Goal: Answer question/provide support: Share knowledge or assist other users

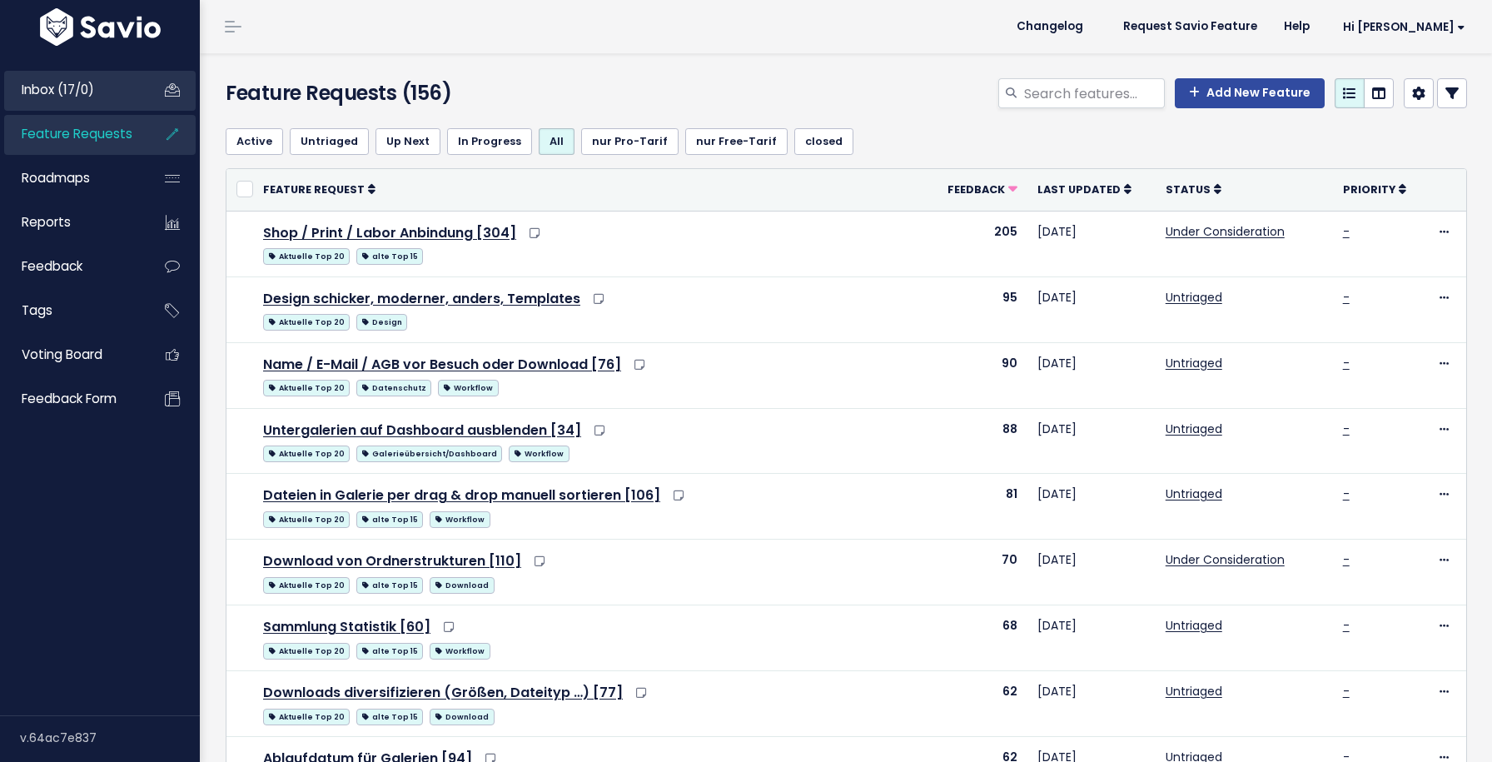
click at [117, 97] on link "Inbox (17/0)" at bounding box center [71, 90] width 134 height 38
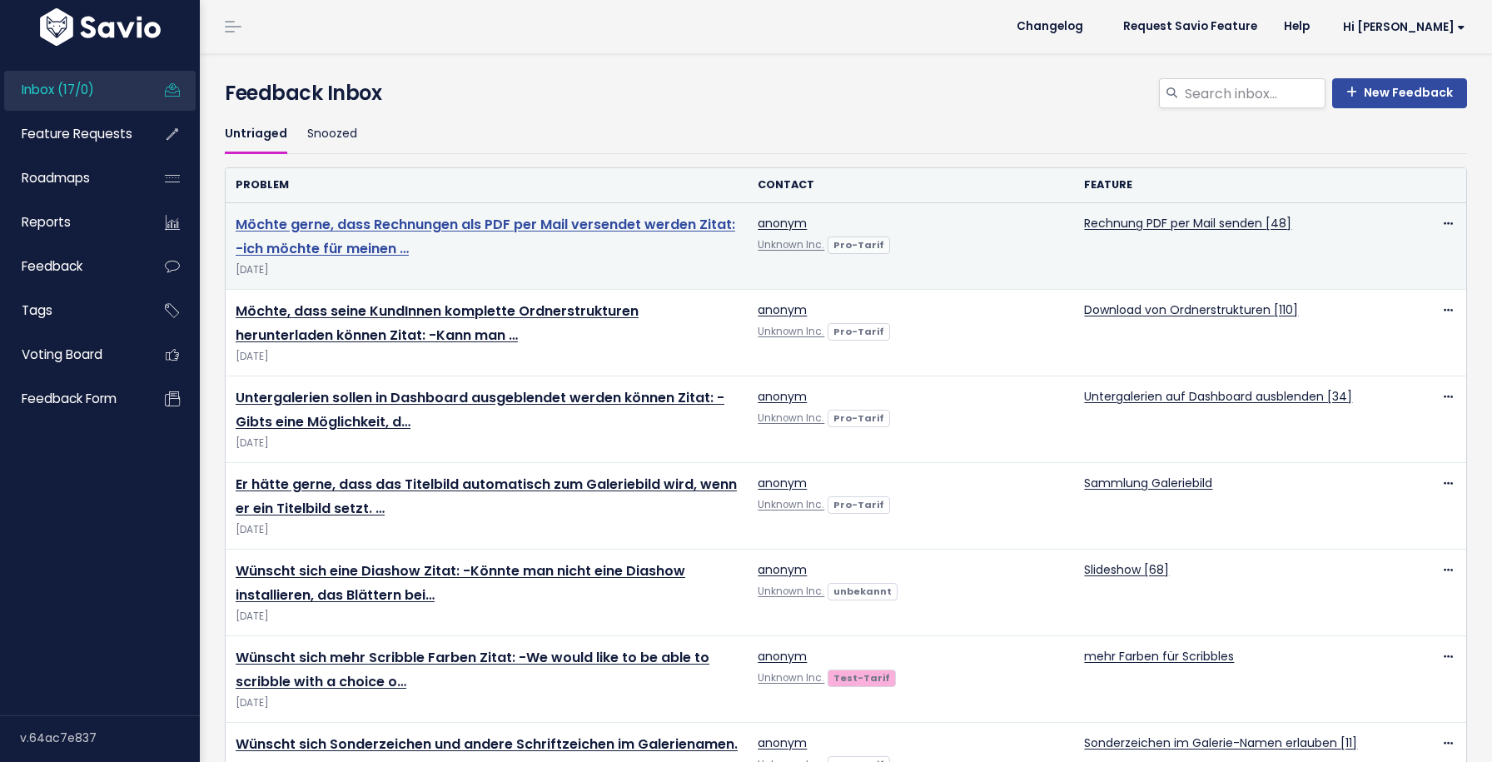
click at [282, 224] on link "Möchte gerne, dass Rechnungen als PDF per Mail versendet werden Zitat: -ich möc…" at bounding box center [486, 236] width 500 height 43
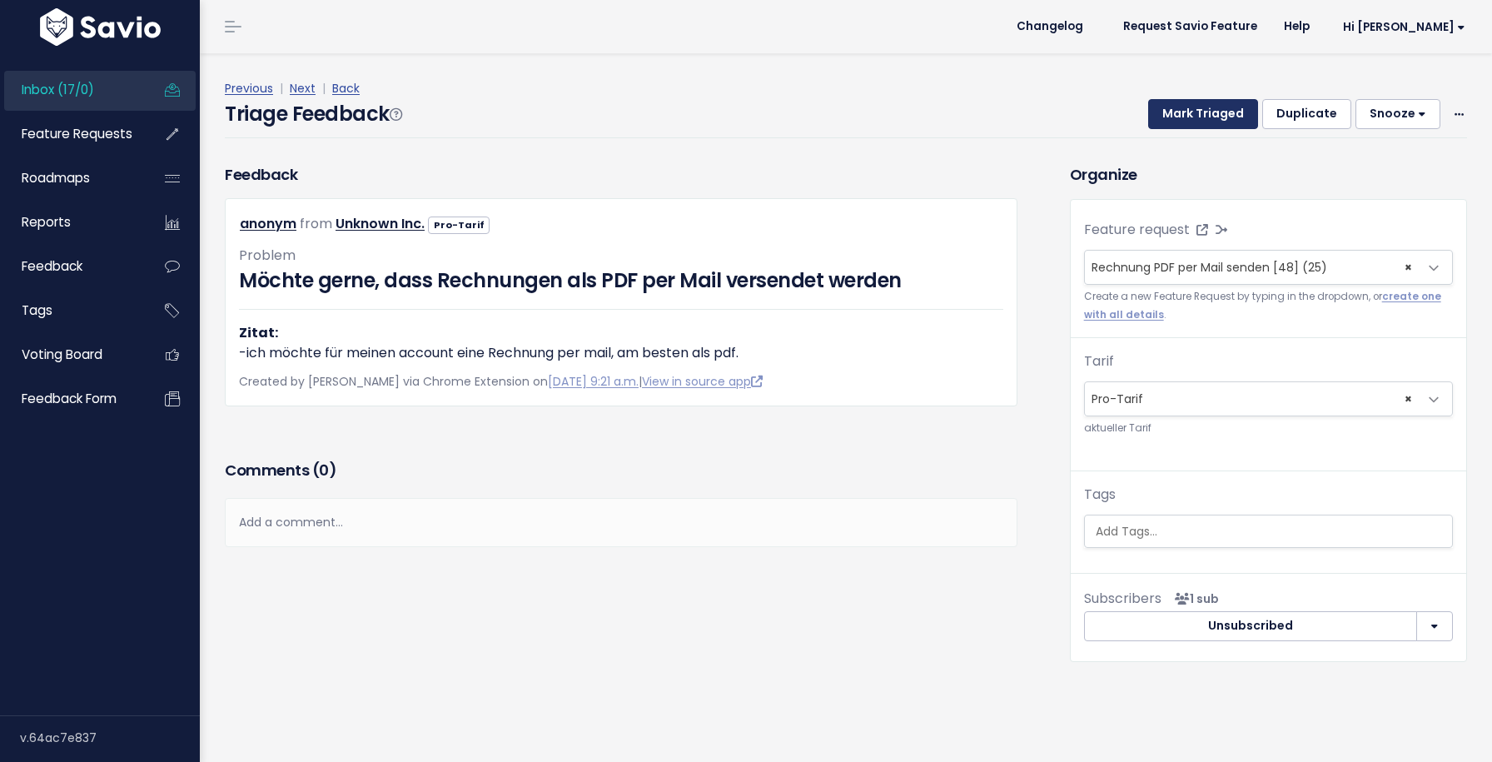
click at [1199, 121] on button "Mark Triaged" at bounding box center [1203, 114] width 110 height 30
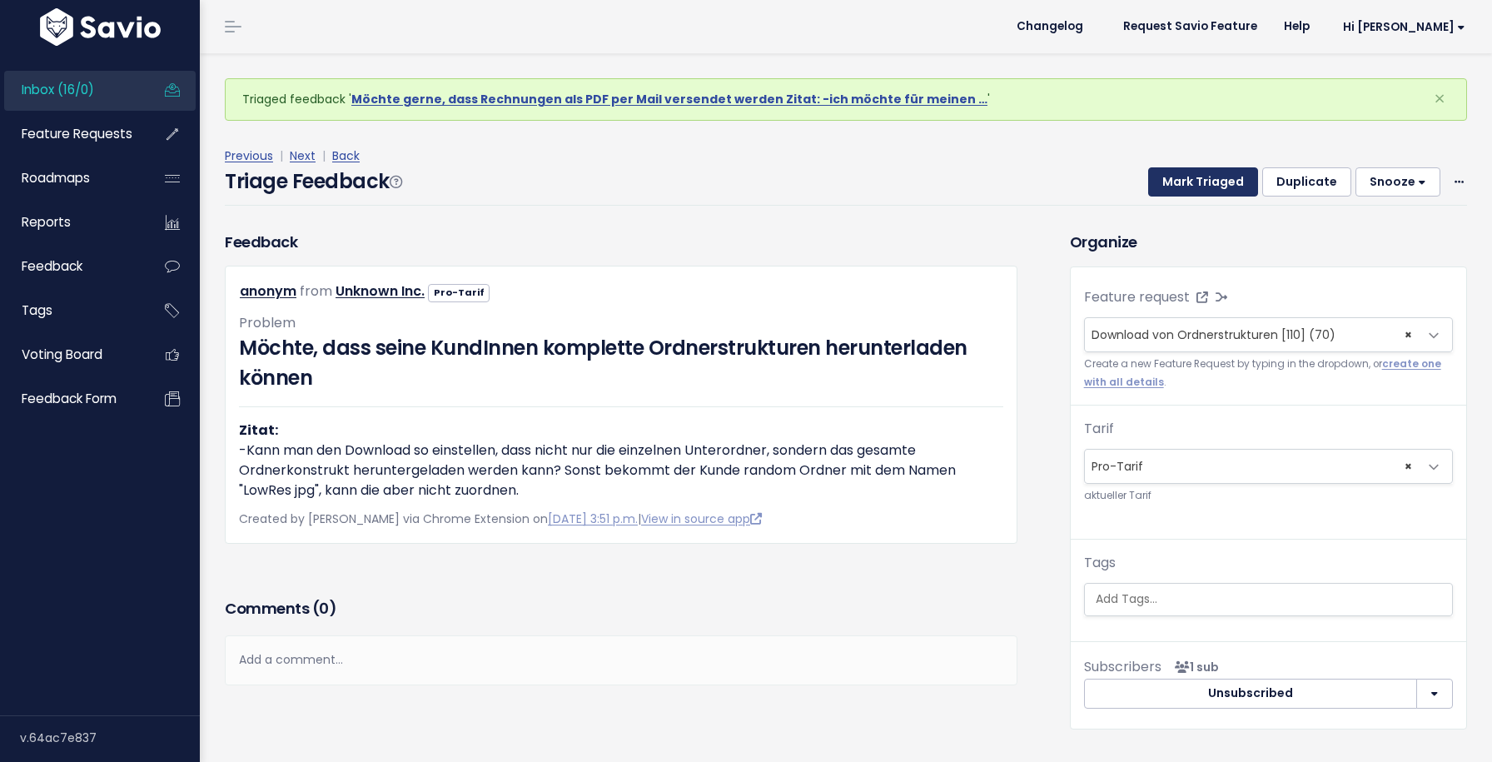
click at [1200, 173] on button "Mark Triaged" at bounding box center [1203, 182] width 110 height 30
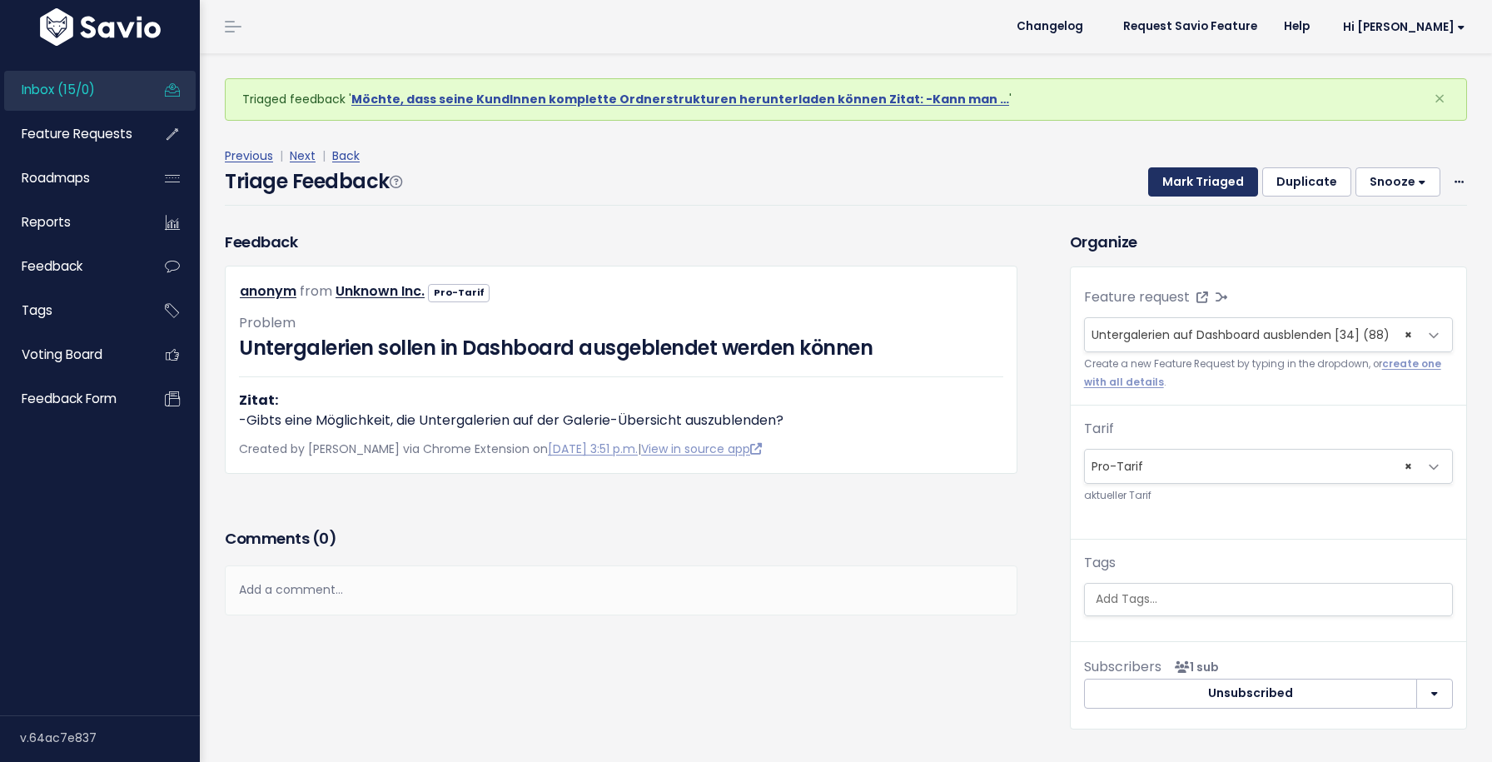
click at [1200, 173] on button "Mark Triaged" at bounding box center [1203, 182] width 110 height 30
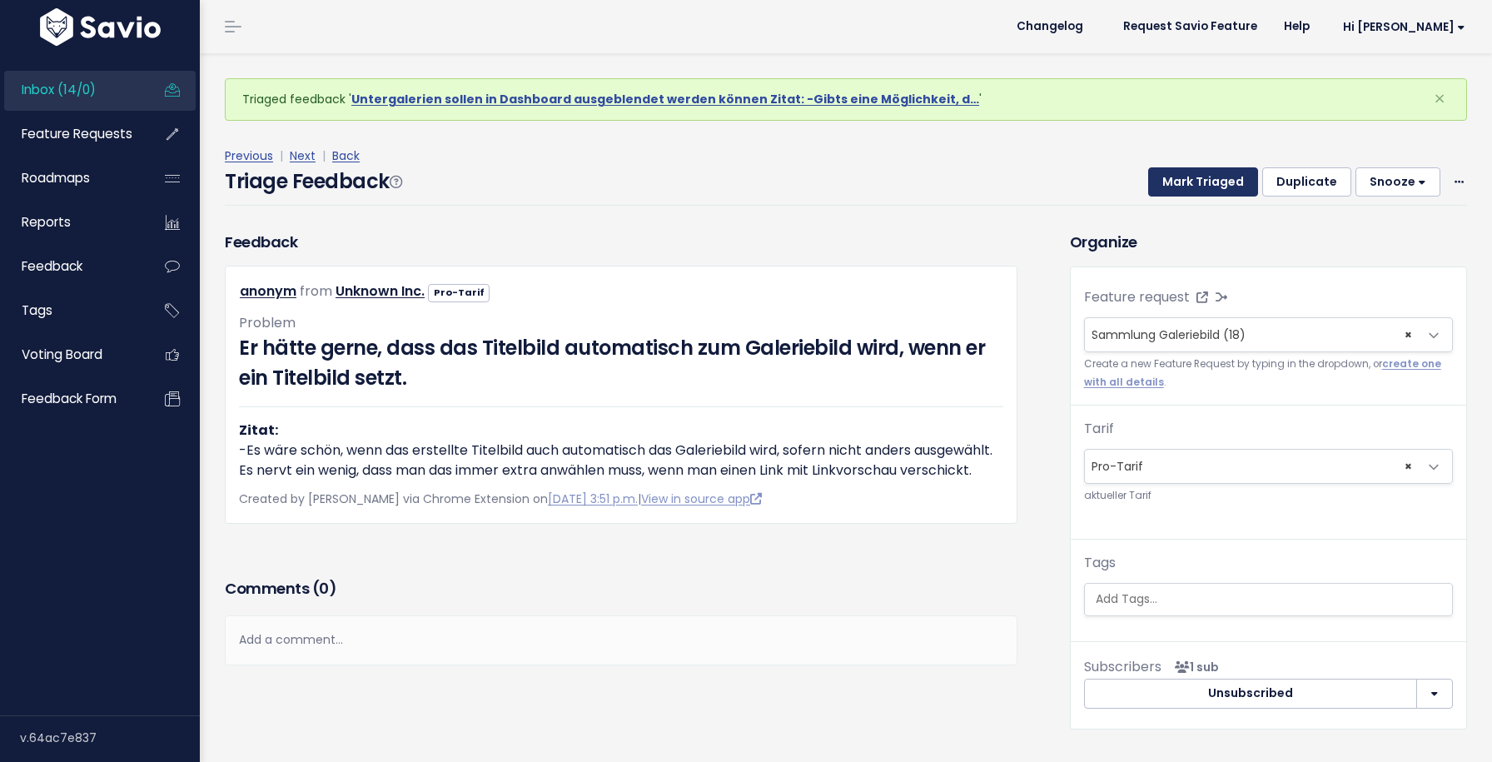
click at [1200, 173] on button "Mark Triaged" at bounding box center [1203, 182] width 110 height 30
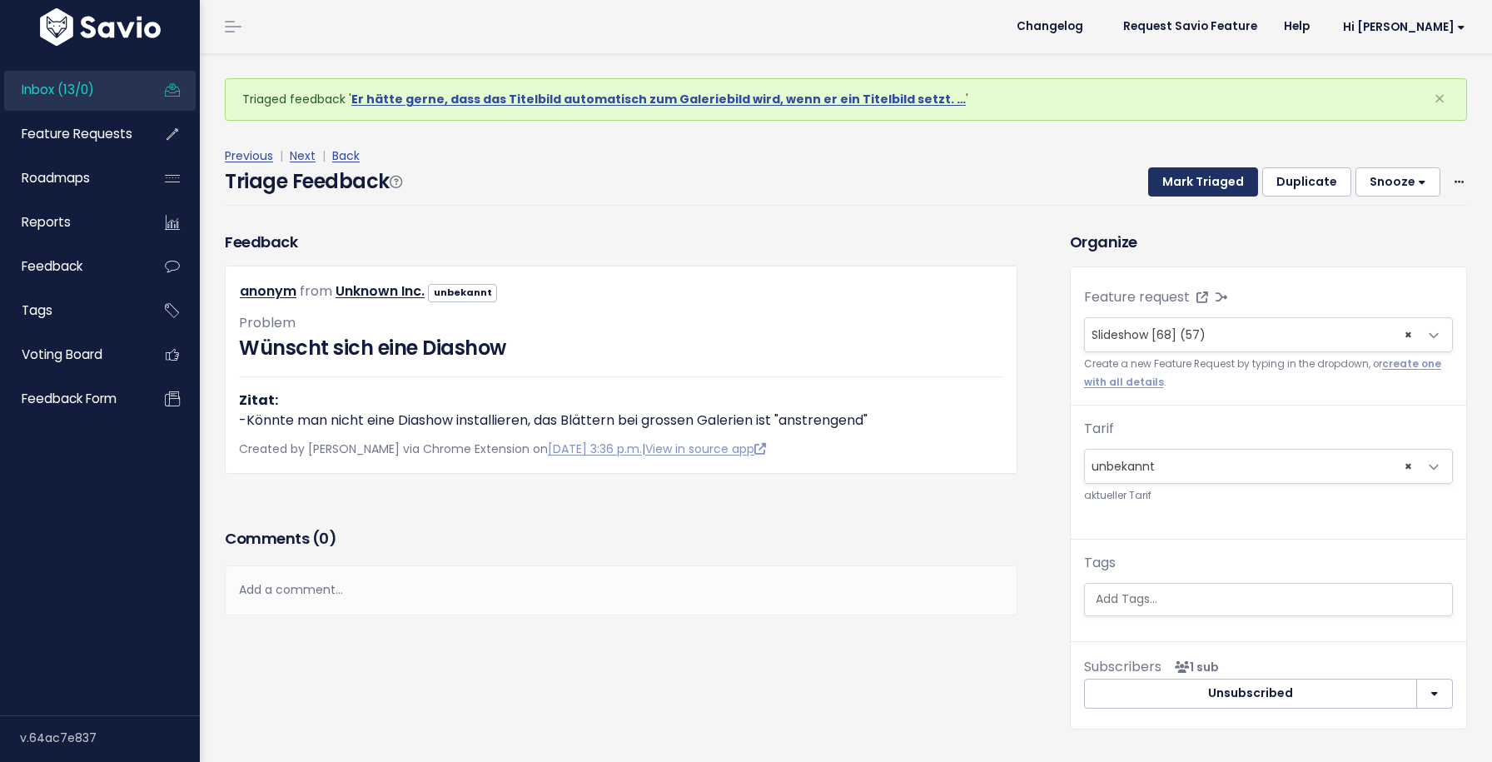
click at [1200, 173] on button "Mark Triaged" at bounding box center [1203, 182] width 110 height 30
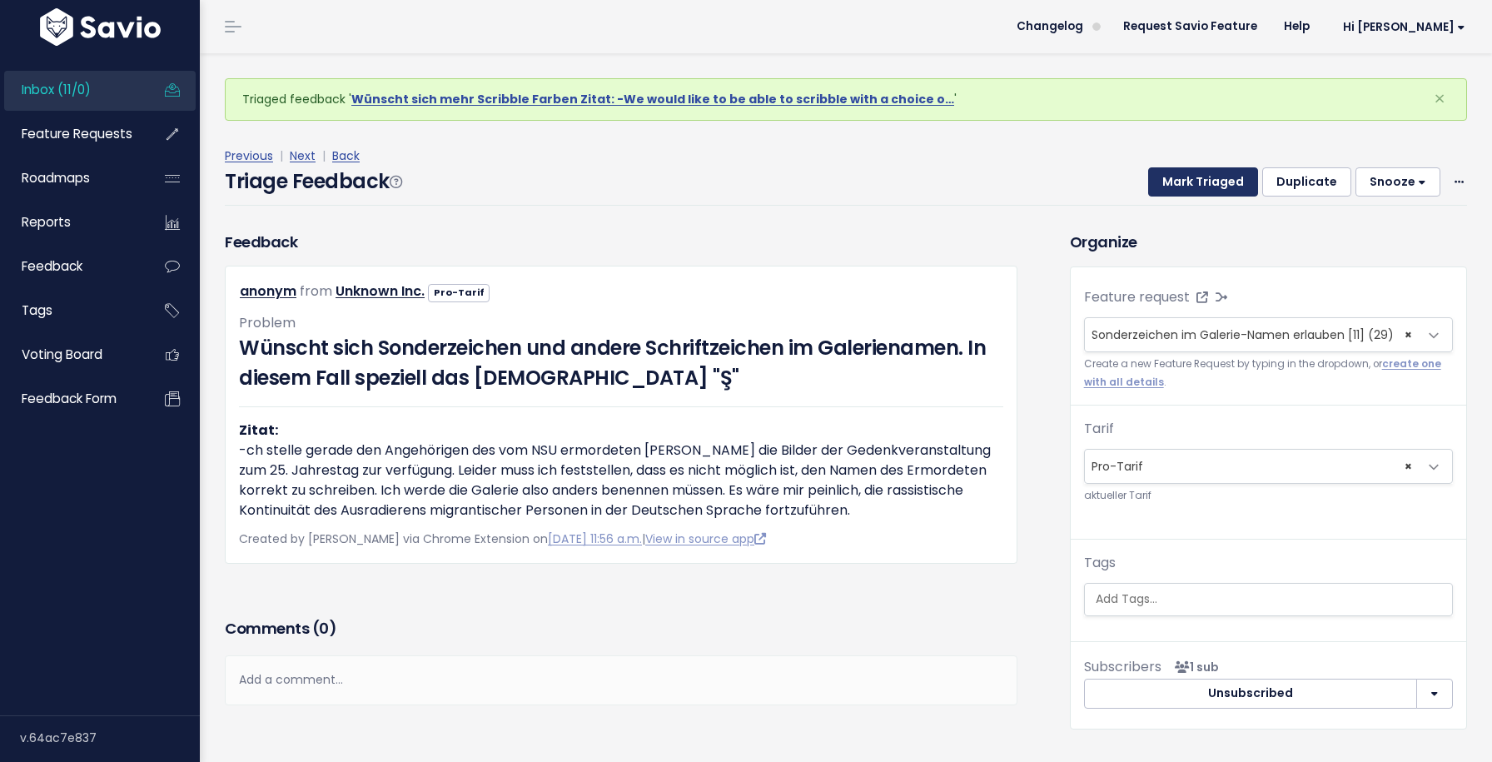
click at [1200, 173] on button "Mark Triaged" at bounding box center [1203, 182] width 110 height 30
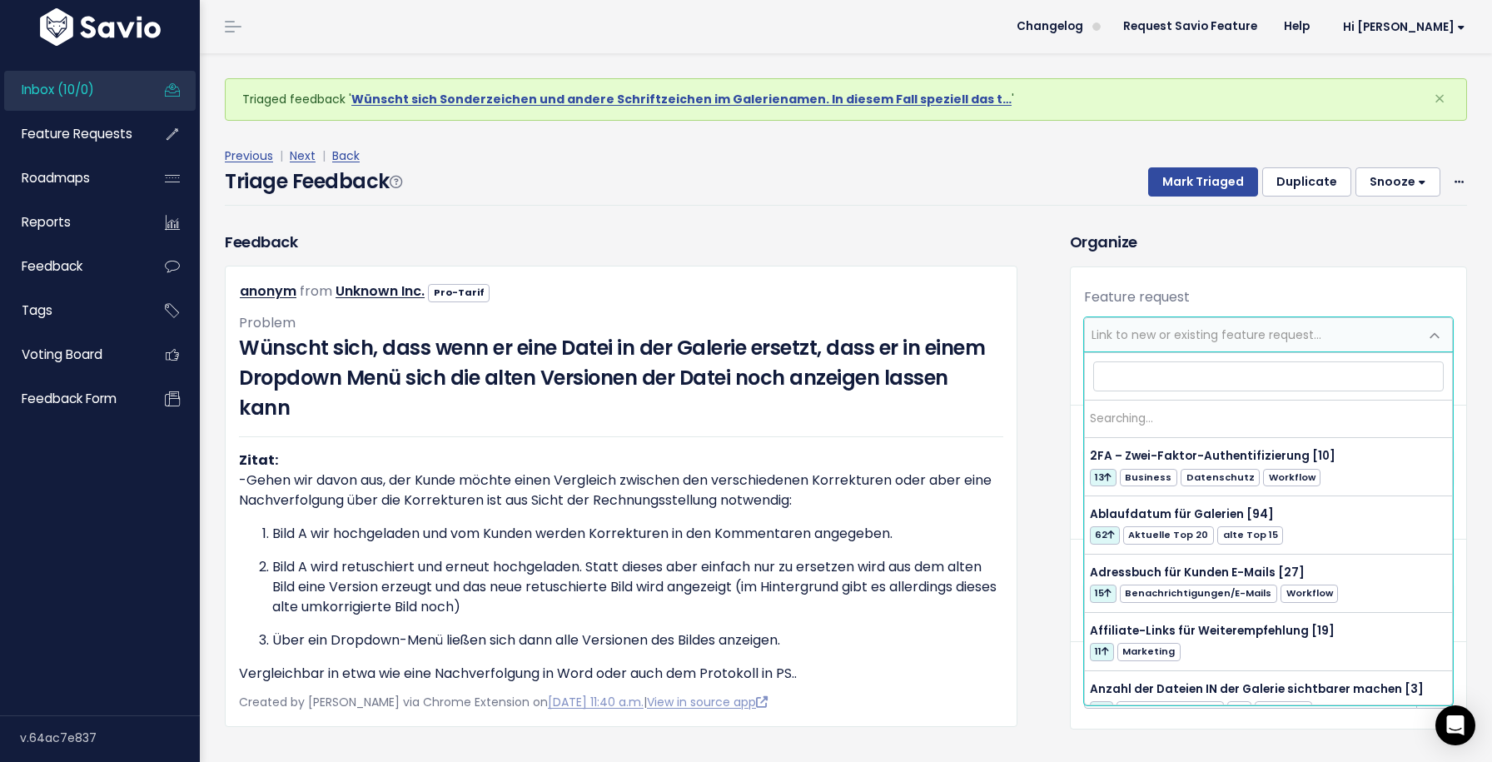
click at [1205, 336] on span "Link to new or existing feature request..." at bounding box center [1207, 334] width 230 height 17
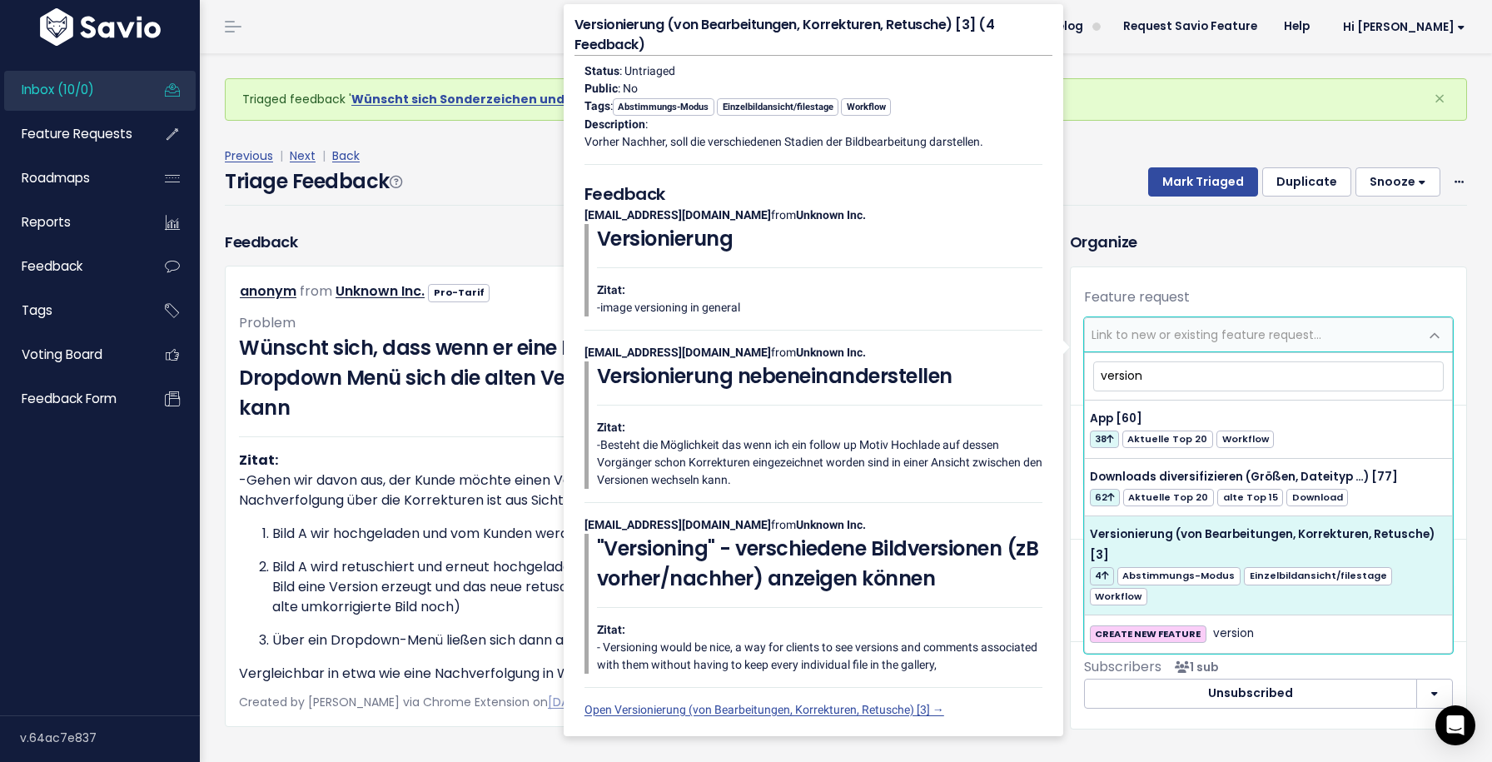
type input "version"
select select "54506"
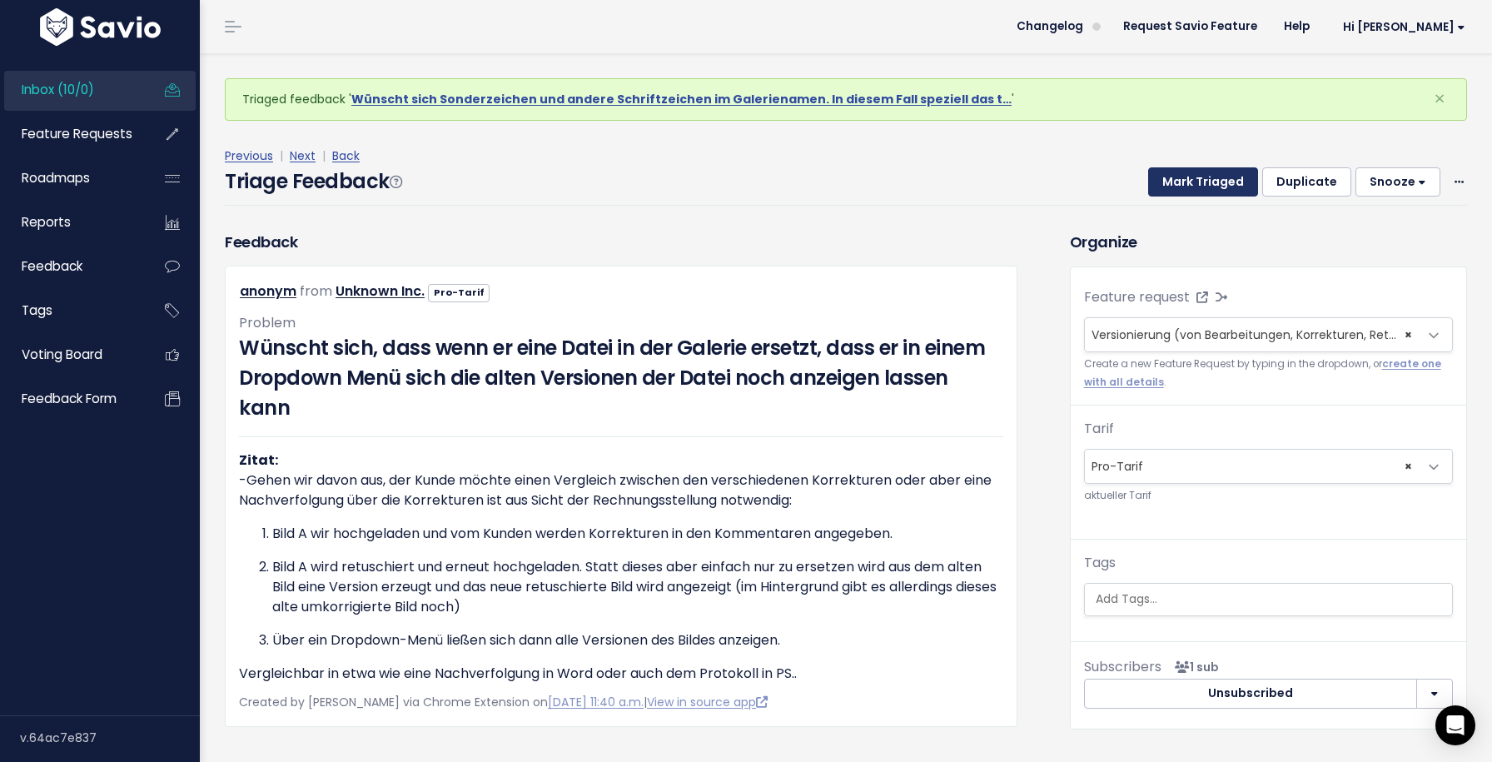
click at [1232, 170] on button "Mark Triaged" at bounding box center [1203, 182] width 110 height 30
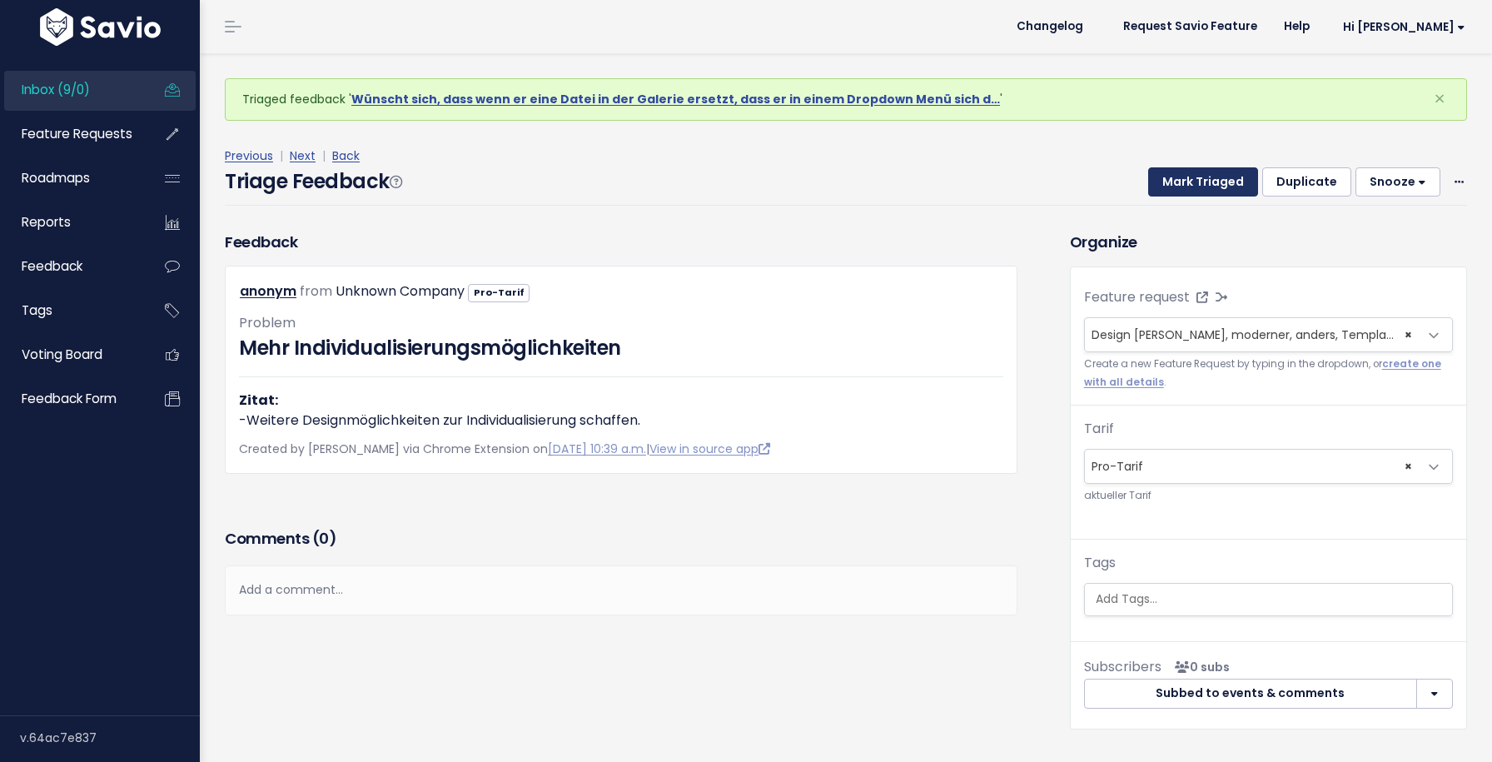
click at [1229, 179] on button "Mark Triaged" at bounding box center [1203, 182] width 110 height 30
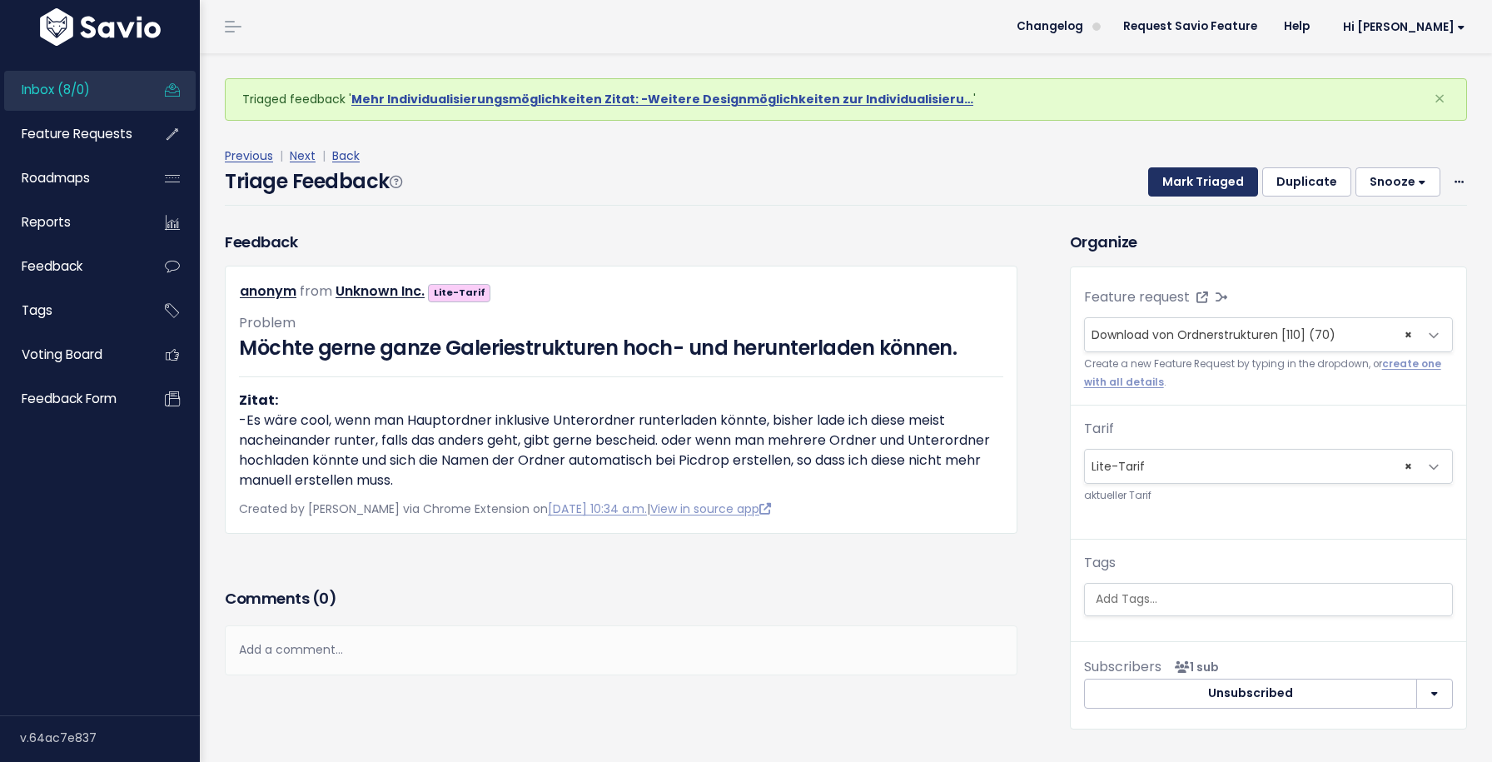
click at [1229, 179] on button "Mark Triaged" at bounding box center [1203, 182] width 110 height 30
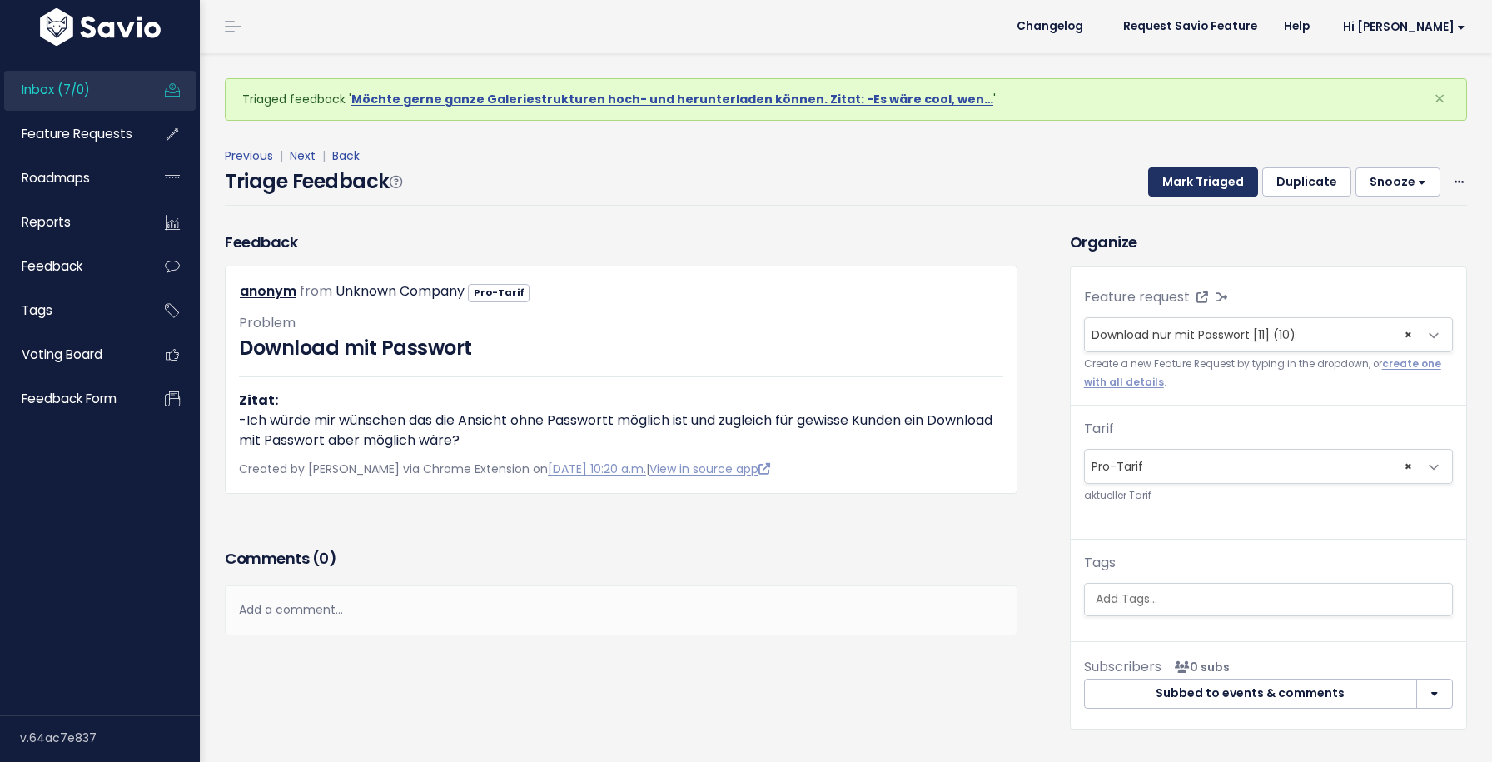
click at [1229, 179] on button "Mark Triaged" at bounding box center [1203, 182] width 110 height 30
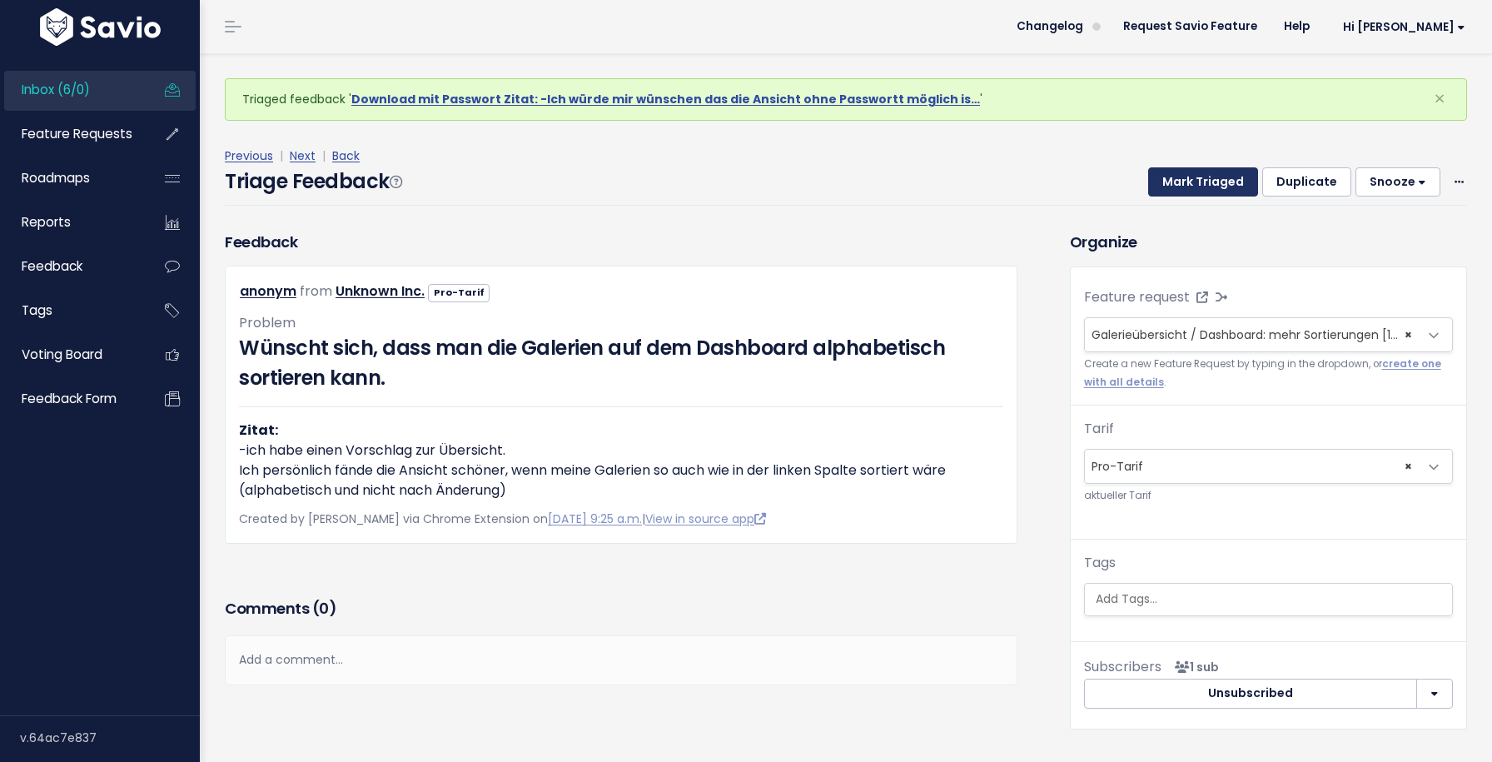
click at [1229, 179] on button "Mark Triaged" at bounding box center [1203, 182] width 110 height 30
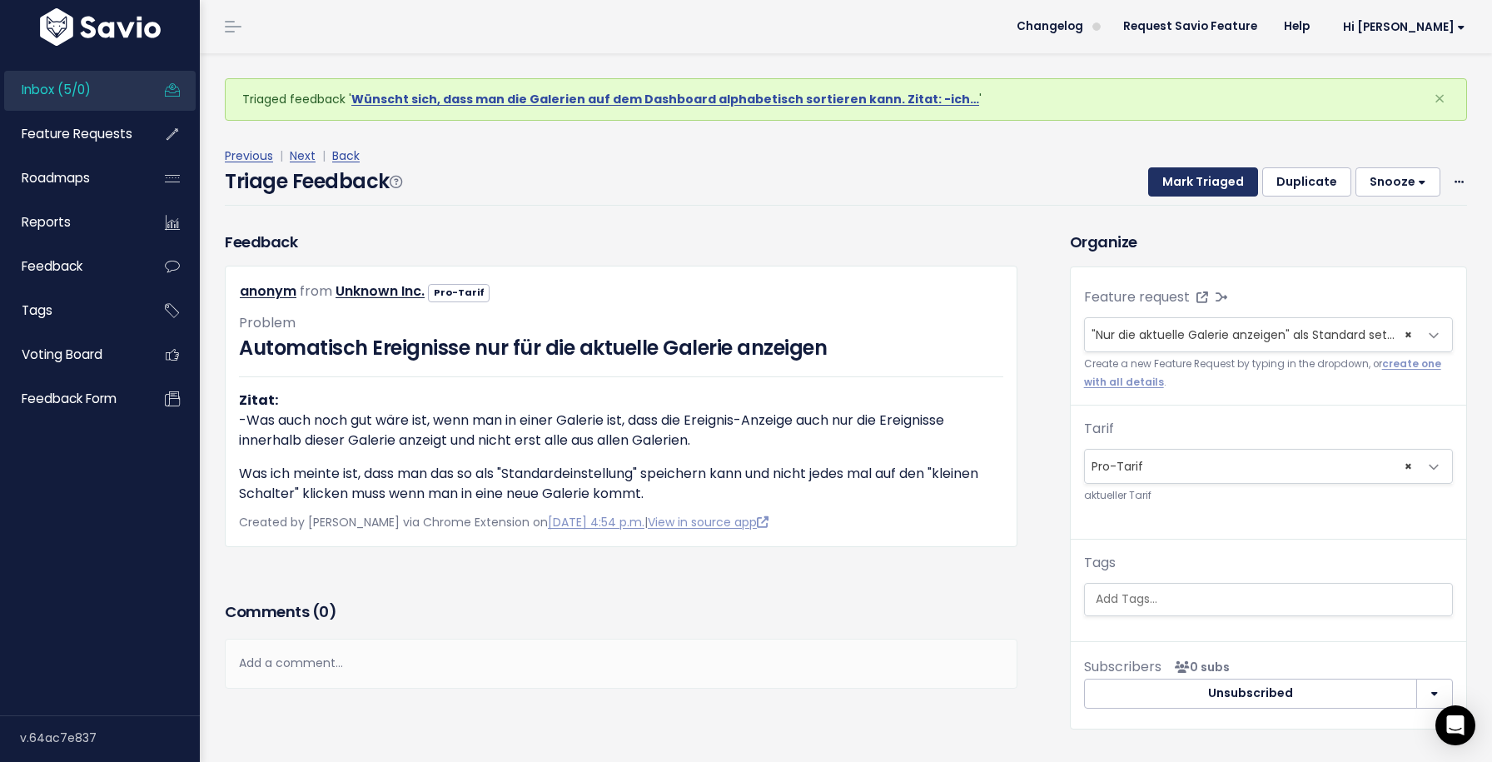
click at [1229, 179] on button "Mark Triaged" at bounding box center [1203, 182] width 110 height 30
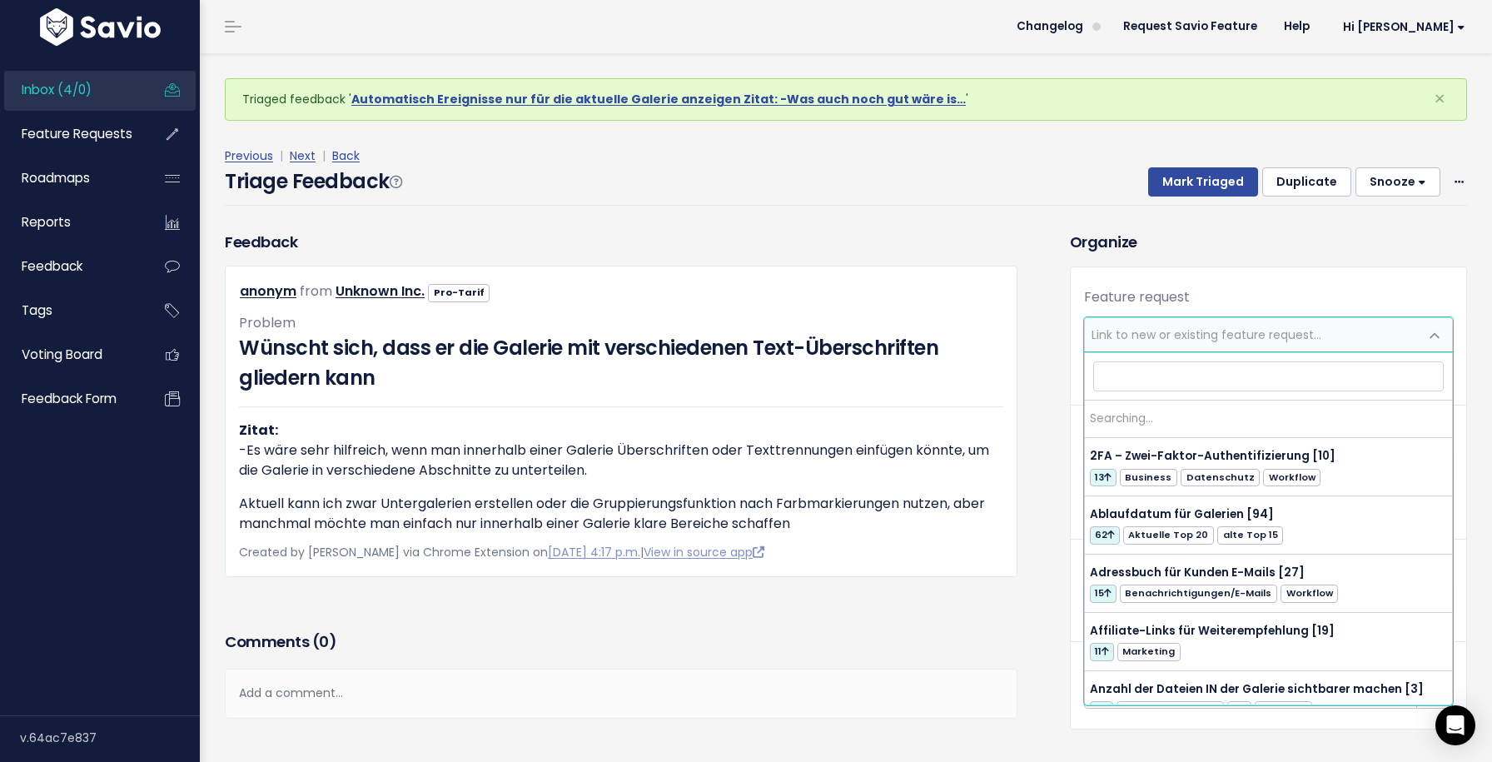
click at [1200, 341] on span "Link to new or existing feature request..." at bounding box center [1207, 334] width 230 height 17
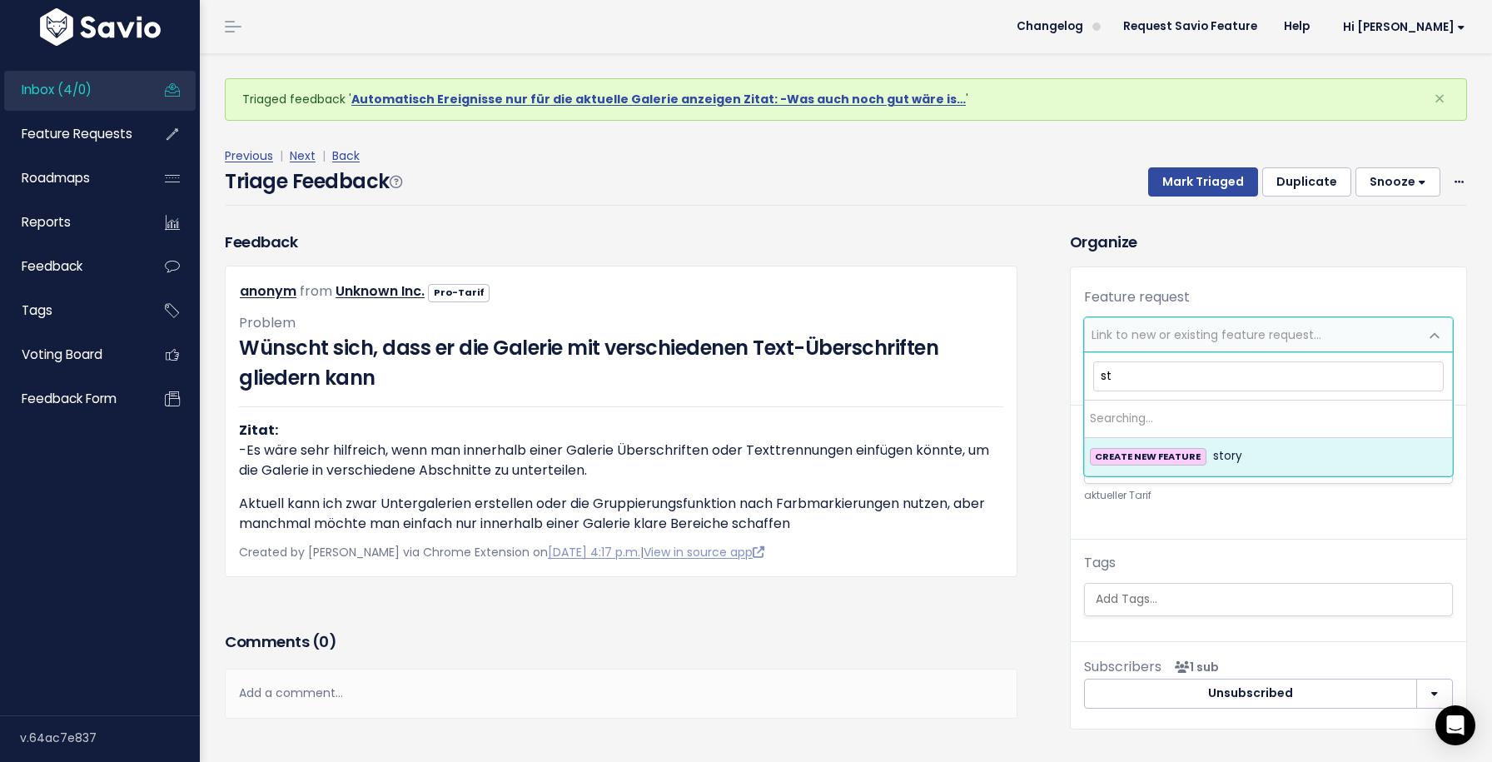
type input "s"
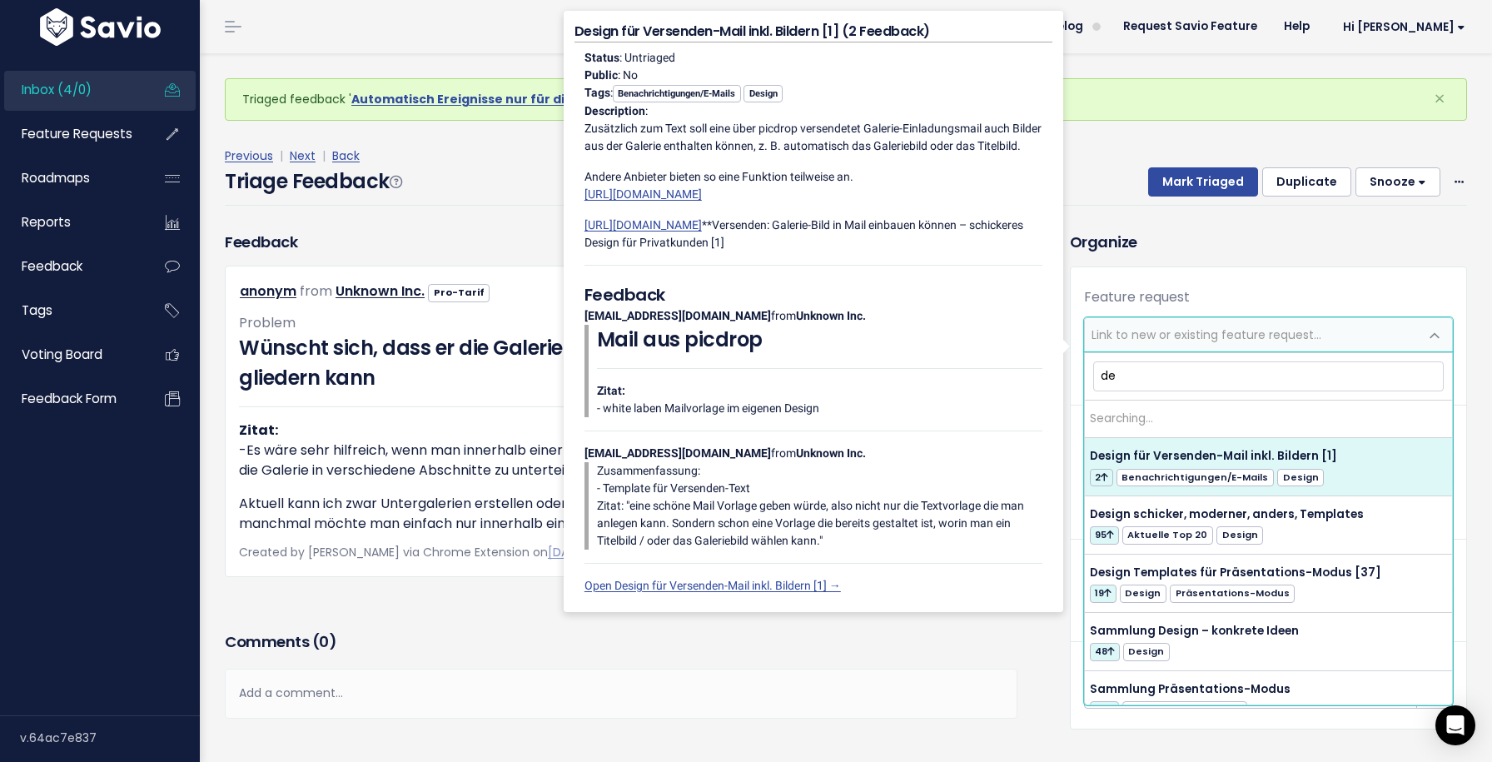
type input "d"
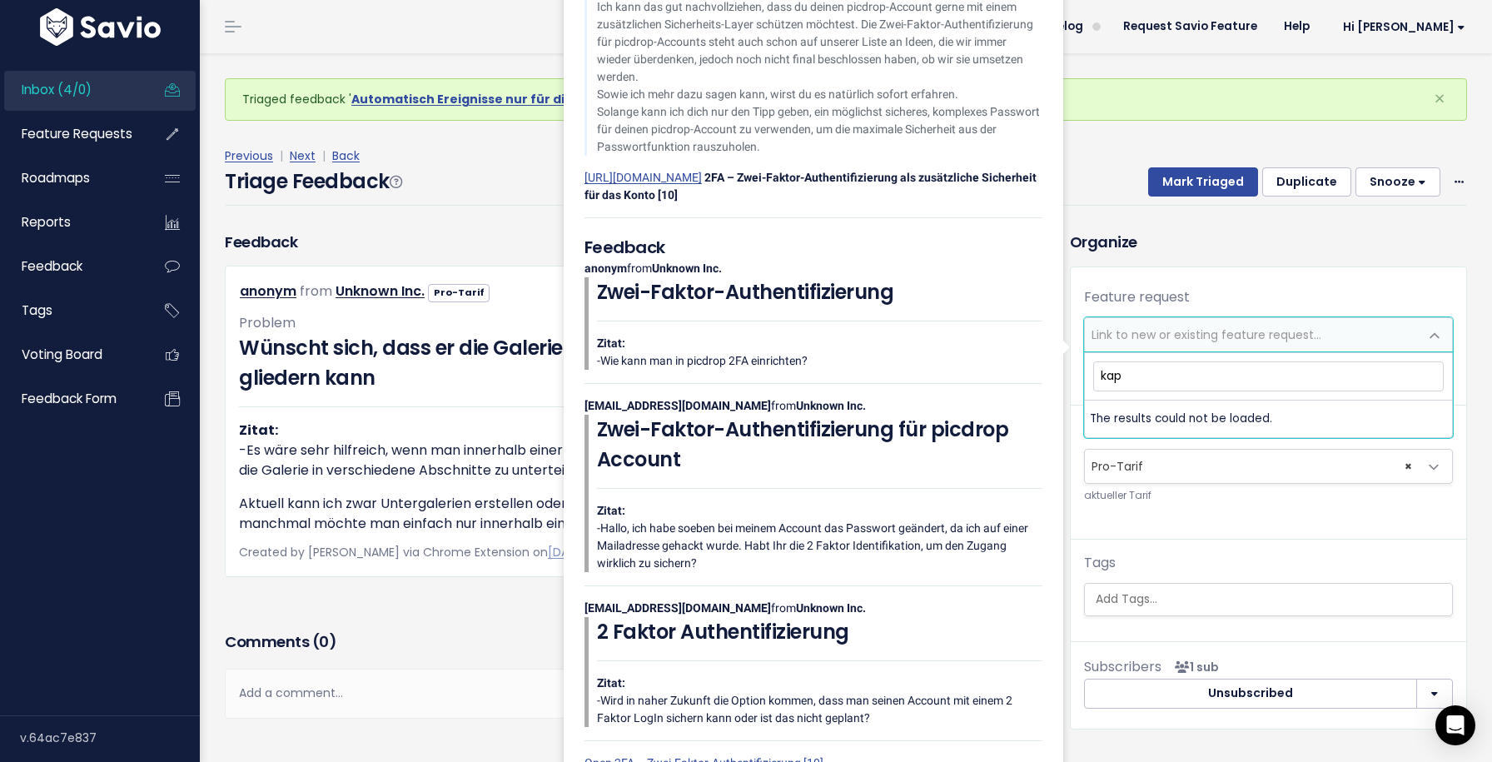
type input "kapi"
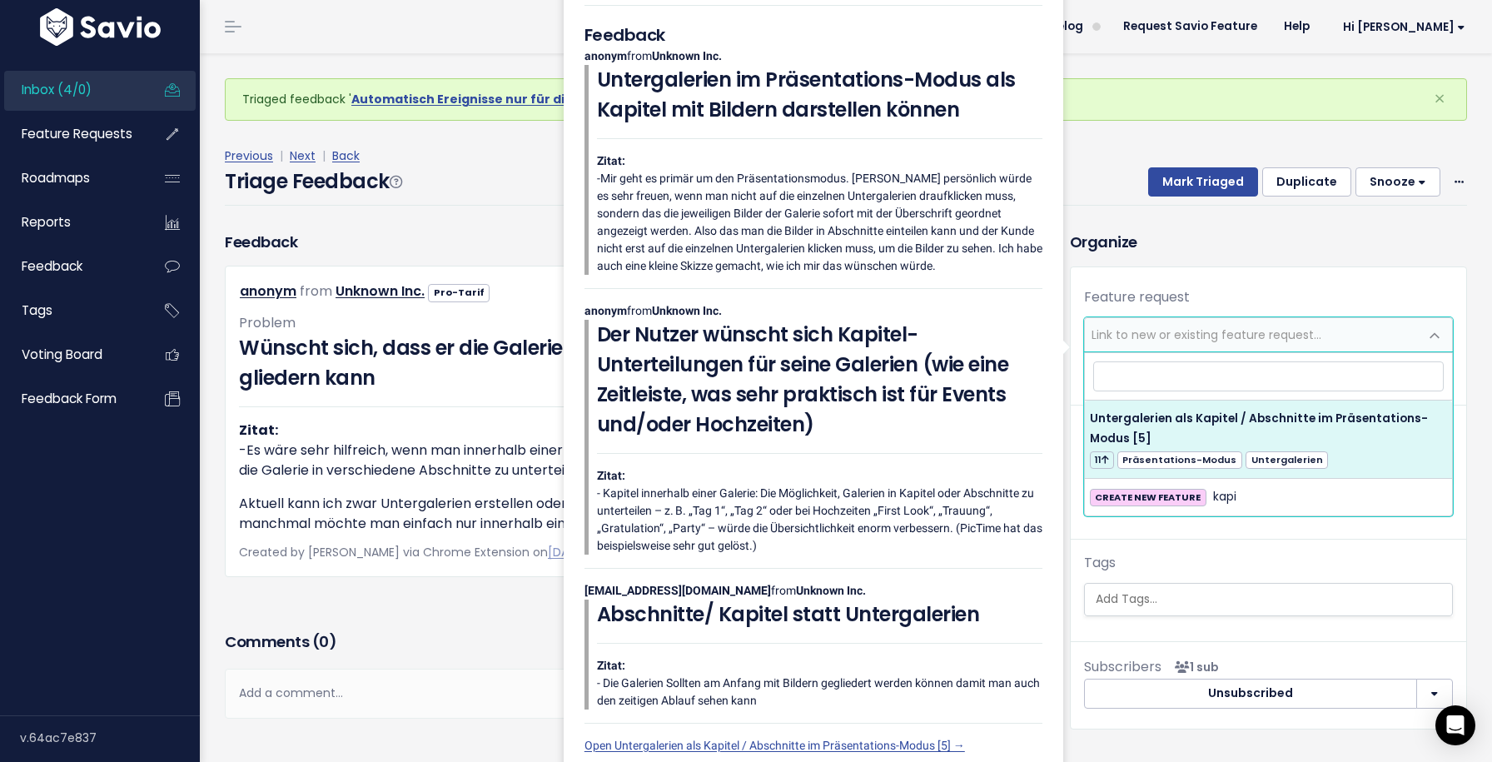
select select "48118"
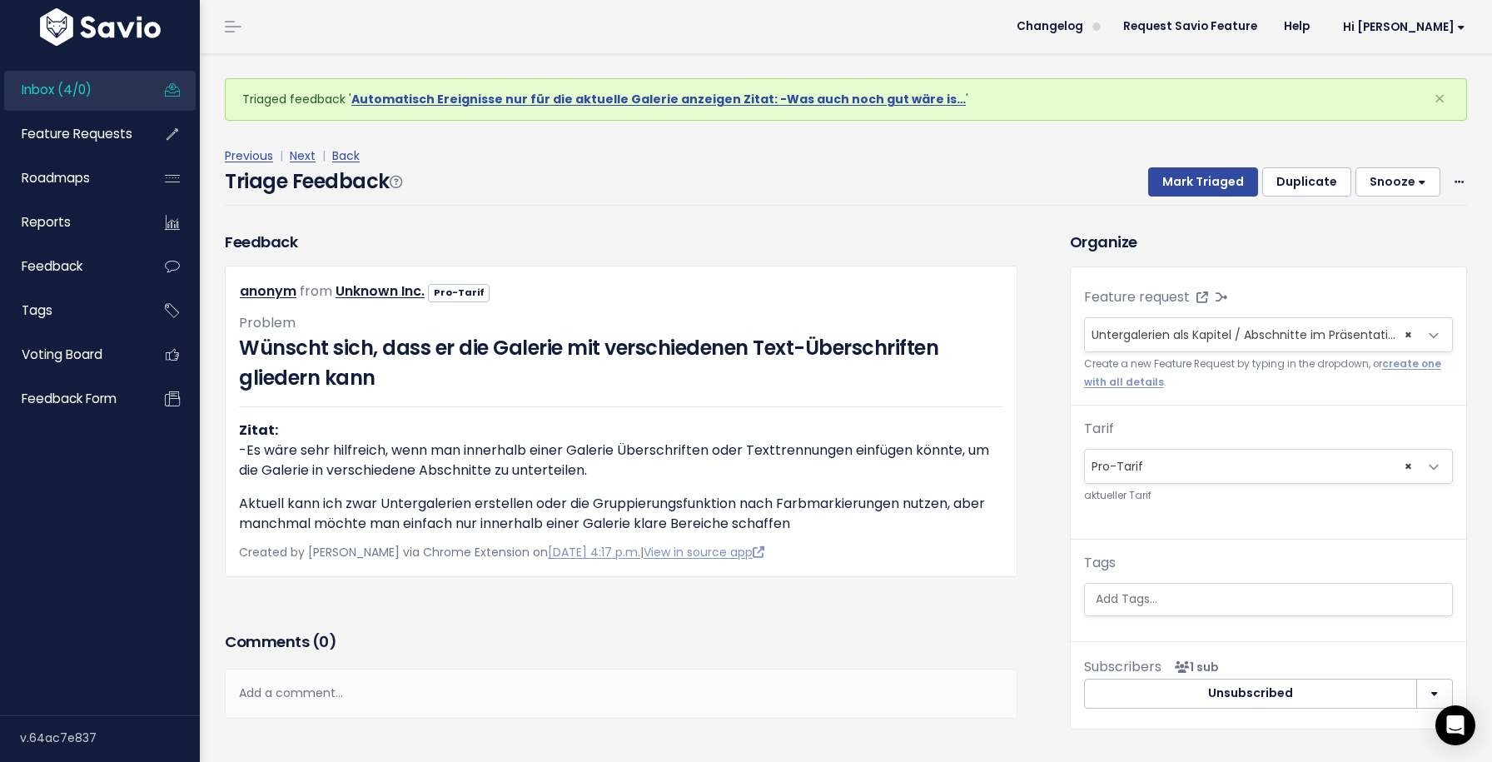
click at [1199, 202] on div "Triage Feedback Mark Triaged Duplicate Snooze 1 day 3 days 7 days 14 days Edit …" at bounding box center [846, 186] width 1242 height 39
click at [1195, 182] on button "Mark Triaged" at bounding box center [1203, 182] width 110 height 30
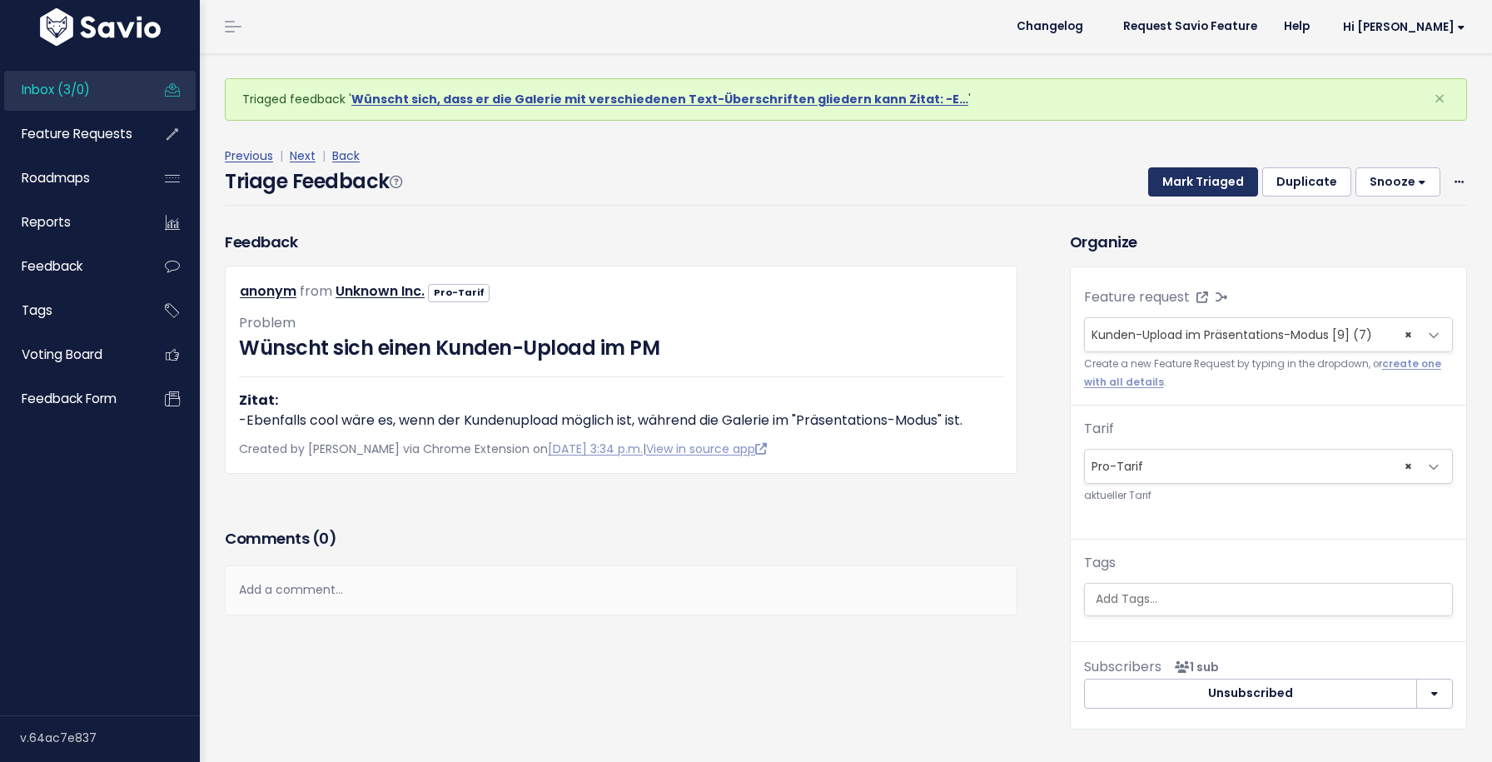
click at [1195, 182] on button "Mark Triaged" at bounding box center [1203, 182] width 110 height 30
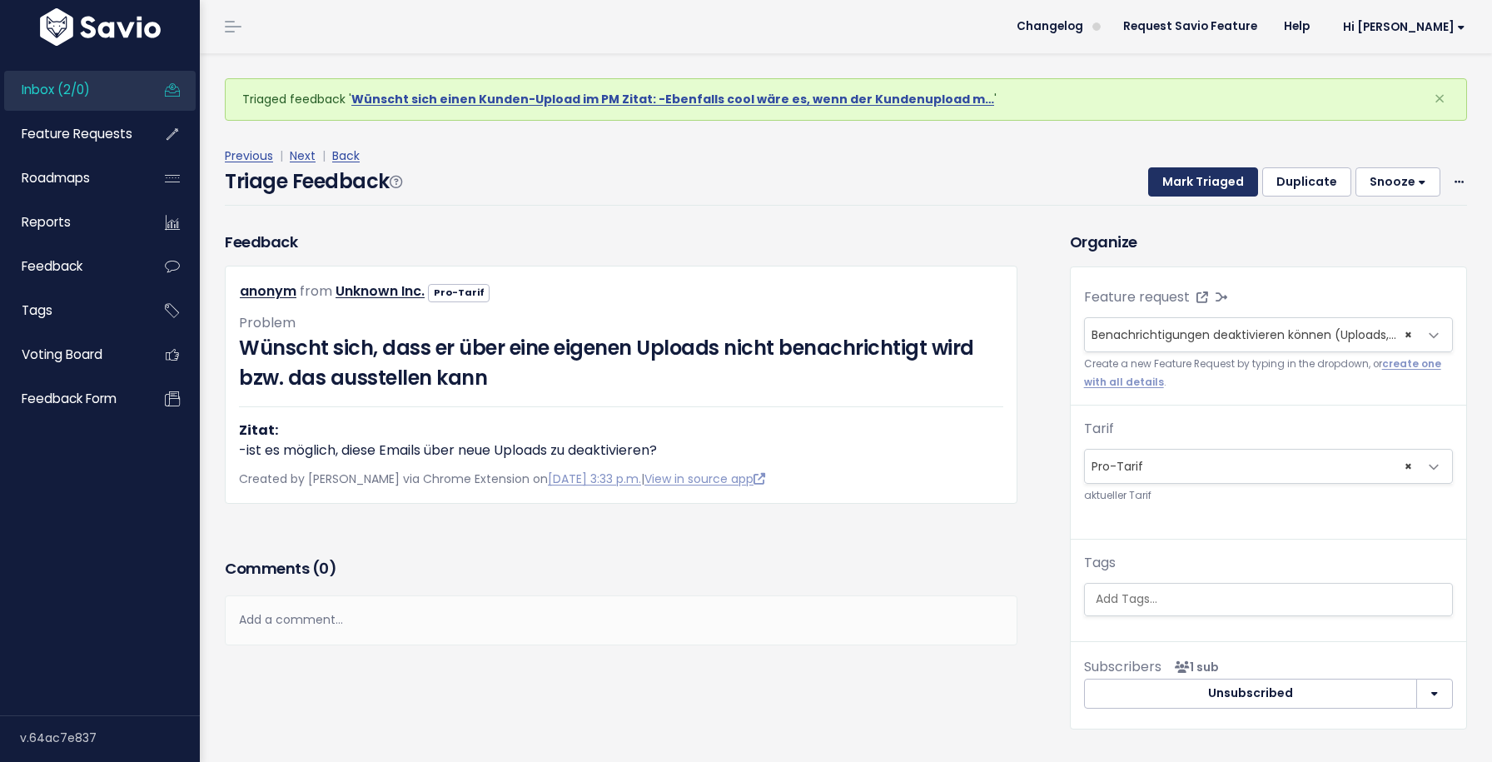
click at [1195, 182] on button "Mark Triaged" at bounding box center [1203, 182] width 110 height 30
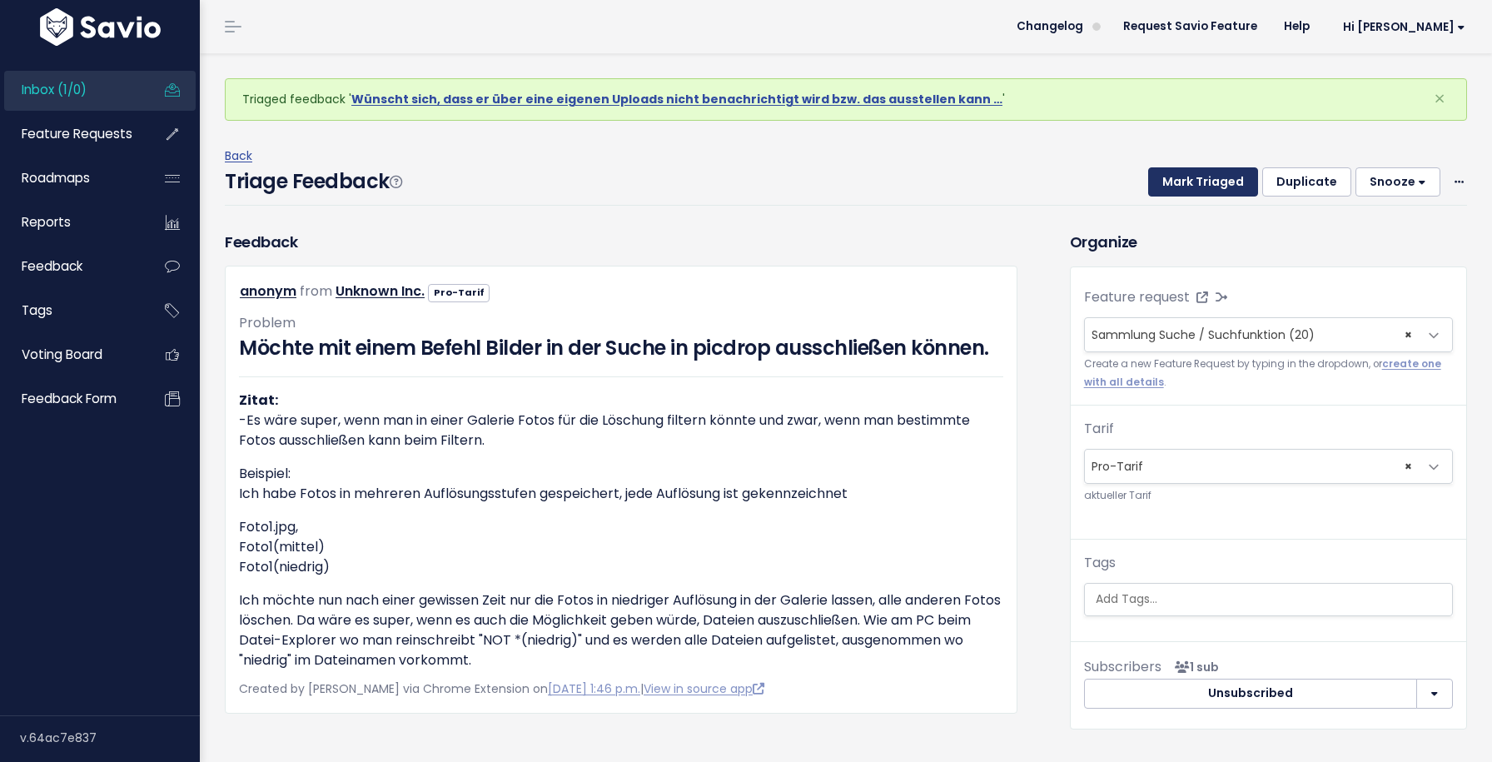
click at [1195, 182] on button "Mark Triaged" at bounding box center [1203, 182] width 110 height 30
